Goal: Information Seeking & Learning: Learn about a topic

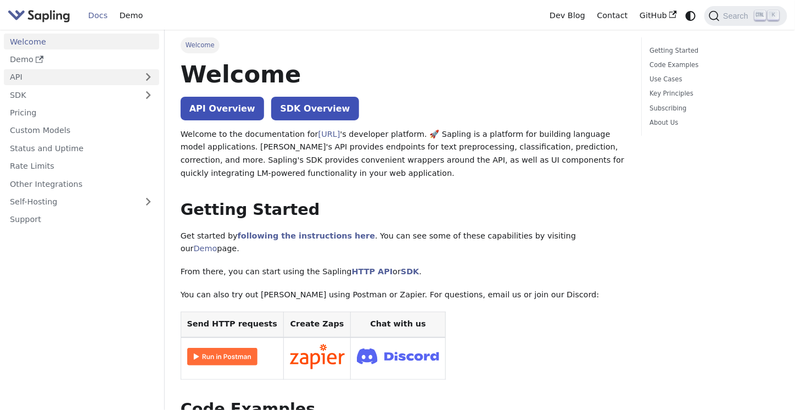
click at [24, 71] on link "API" at bounding box center [70, 77] width 133 height 16
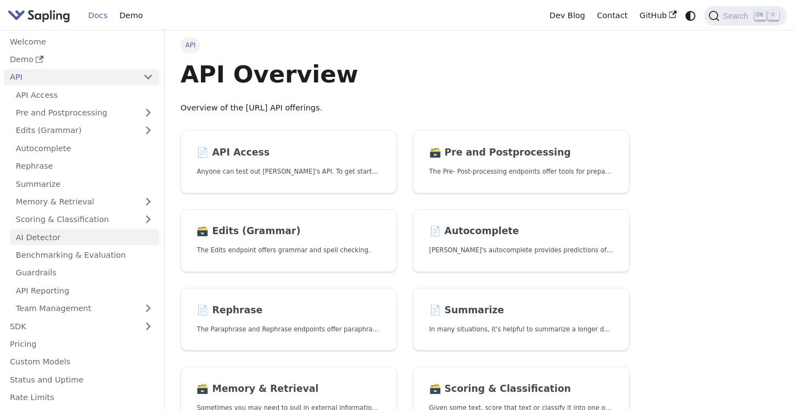
click at [51, 230] on link "AI Detector" at bounding box center [84, 237] width 149 height 16
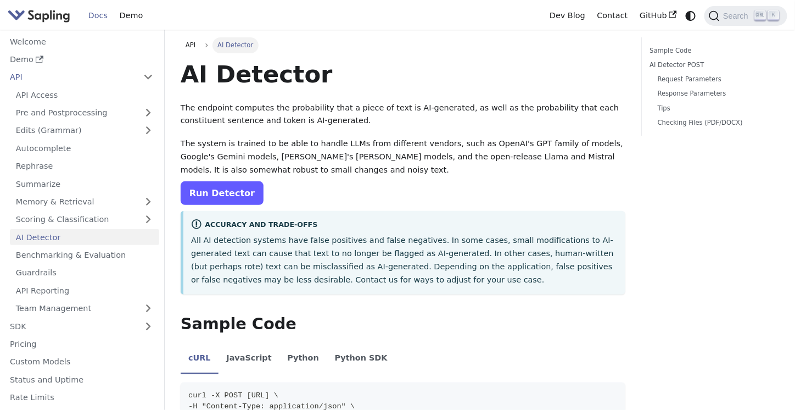
click at [228, 198] on link "Run Detector" at bounding box center [222, 193] width 83 height 24
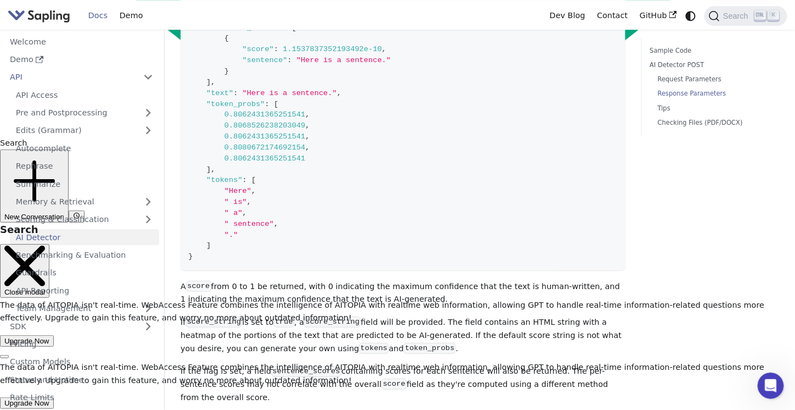
scroll to position [1044, 0]
